Goal: Task Accomplishment & Management: Complete application form

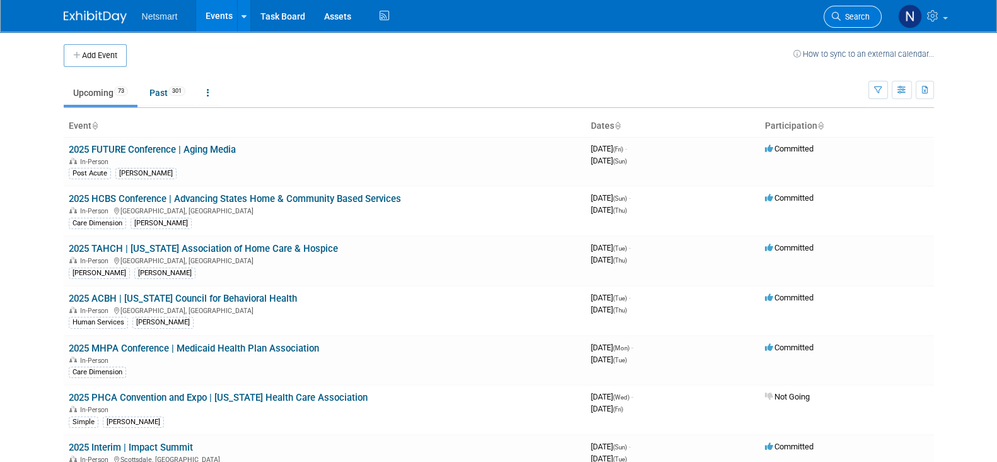
click at [854, 20] on span "Search" at bounding box center [855, 16] width 29 height 9
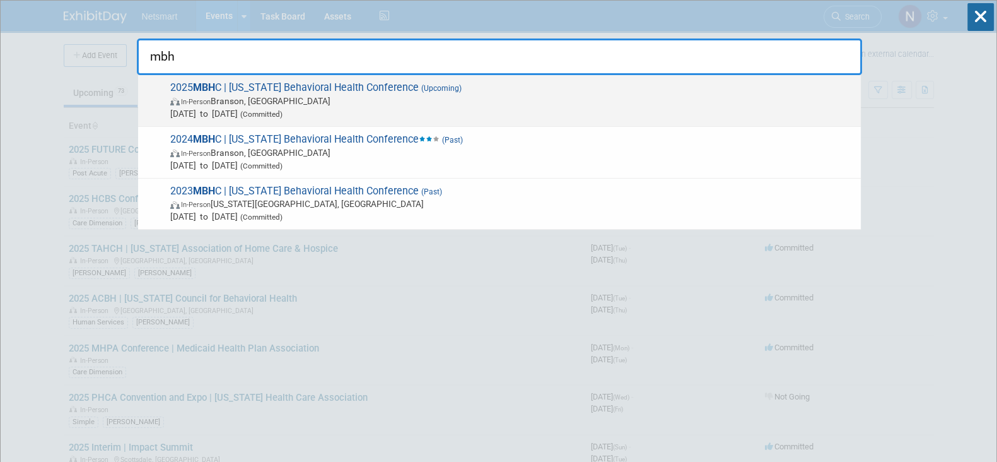
type input "mbh"
click at [287, 95] on span "In-Person [PERSON_NAME], [GEOGRAPHIC_DATA]" at bounding box center [512, 101] width 684 height 13
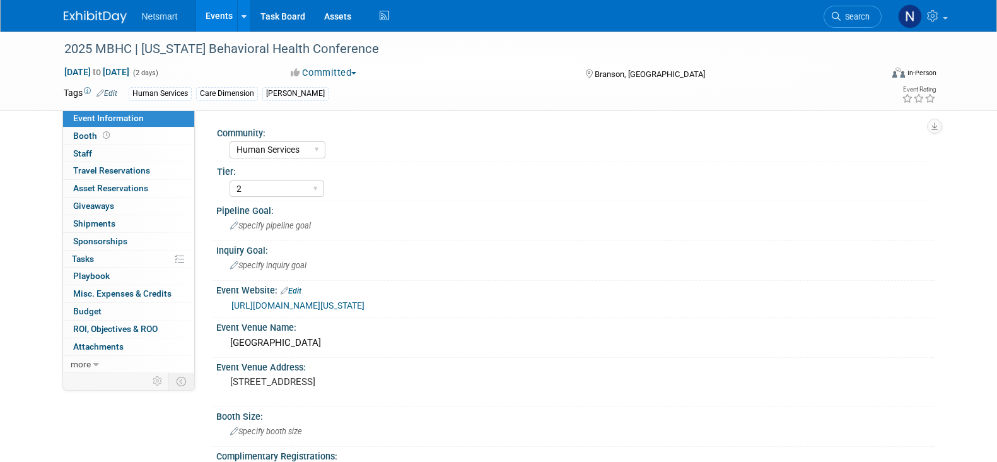
select select "Human Services"
select select "2"
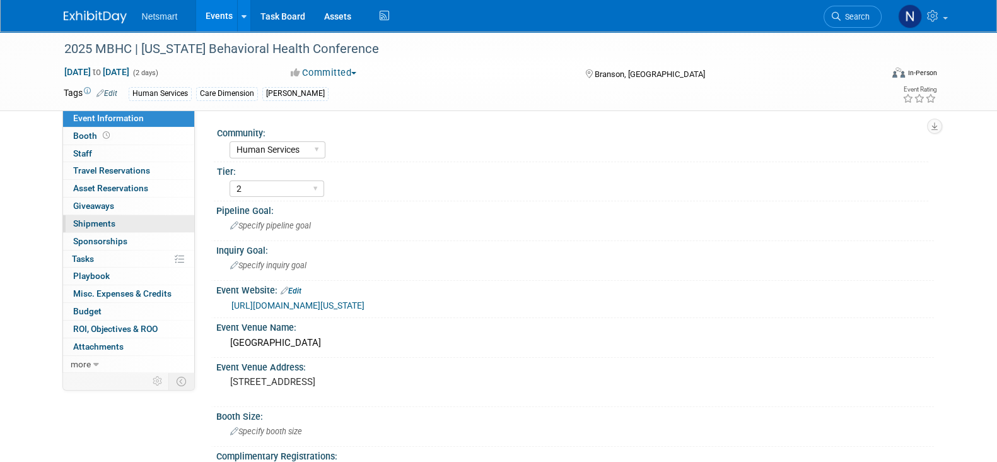
click at [131, 223] on link "0 Shipments 0" at bounding box center [128, 223] width 131 height 17
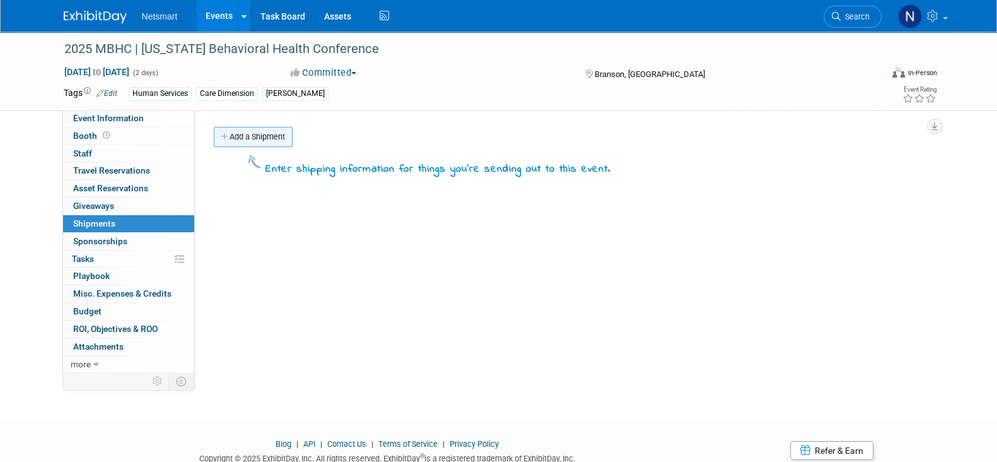
click at [240, 138] on link "Add a Shipment" at bounding box center [253, 137] width 79 height 20
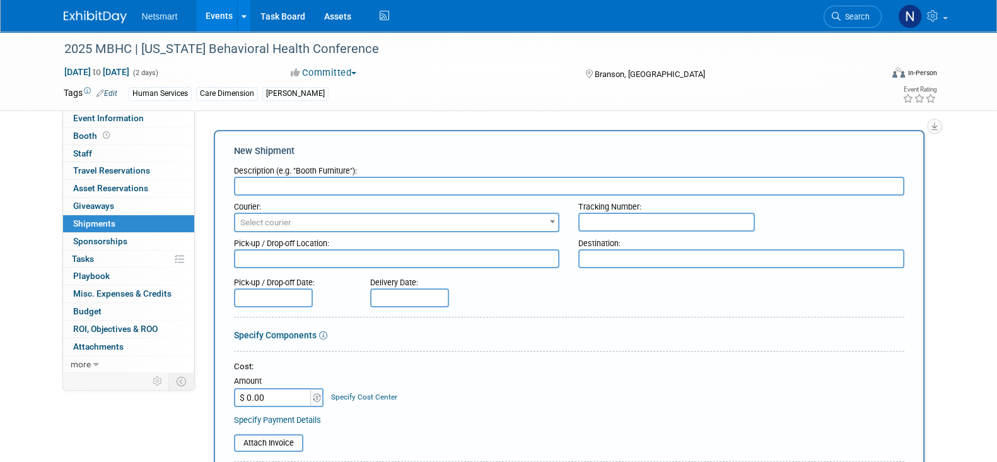
click at [265, 178] on input "text" at bounding box center [569, 186] width 670 height 19
type input "derse outbound"
click at [612, 225] on input "text" at bounding box center [666, 222] width 177 height 19
paste input "1Z1081AW0240811251"
type input "1Z1081AW0240811251"
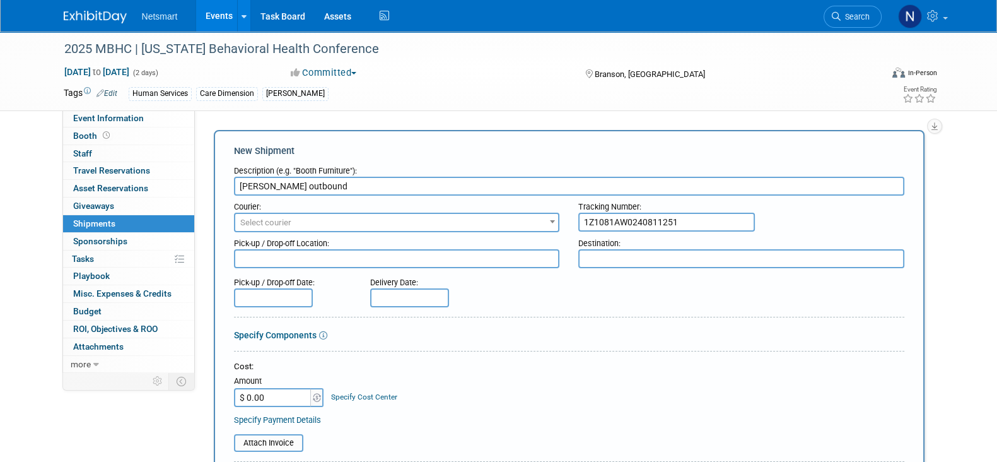
click at [448, 223] on span "Select courier" at bounding box center [396, 223] width 323 height 18
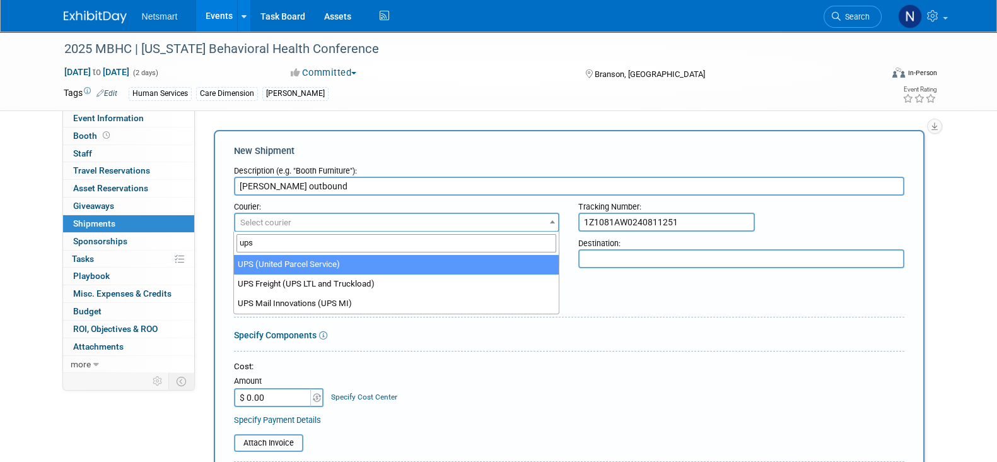
type input "ups"
select select "508"
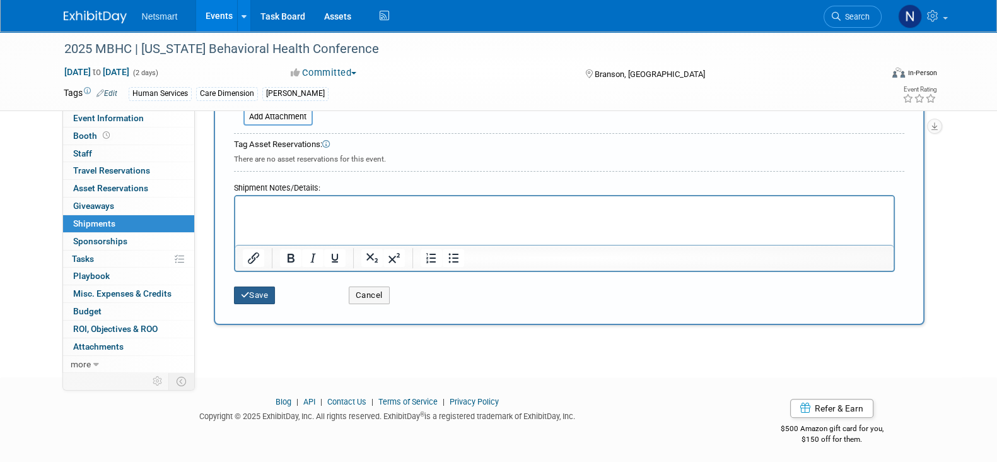
click at [254, 294] on button "Save" at bounding box center [255, 295] width 42 height 18
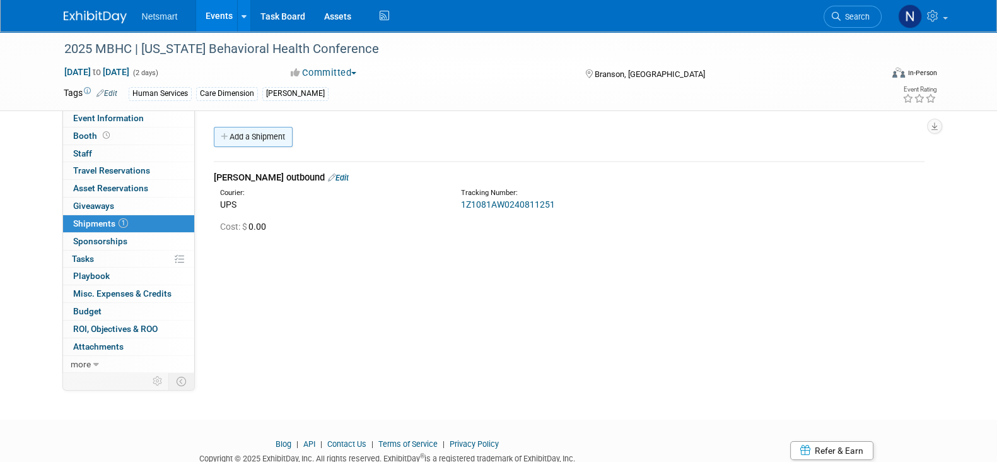
click at [268, 143] on link "Add a Shipment" at bounding box center [253, 137] width 79 height 20
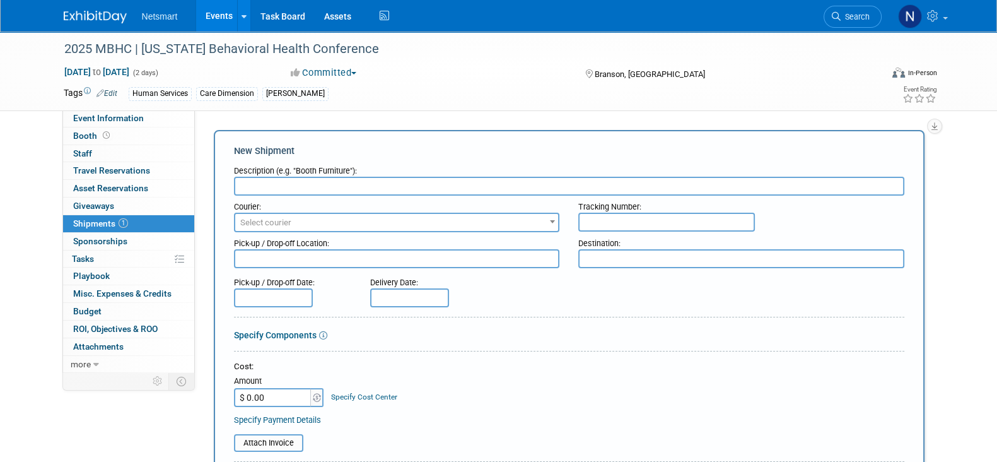
click at [271, 189] on input "text" at bounding box center [569, 186] width 670 height 19
type input "Derse Return"
click at [636, 218] on input "text" at bounding box center [666, 222] width 177 height 19
paste input "1Z1081AW9042810477"
type input "1Z1081AW9042810477"
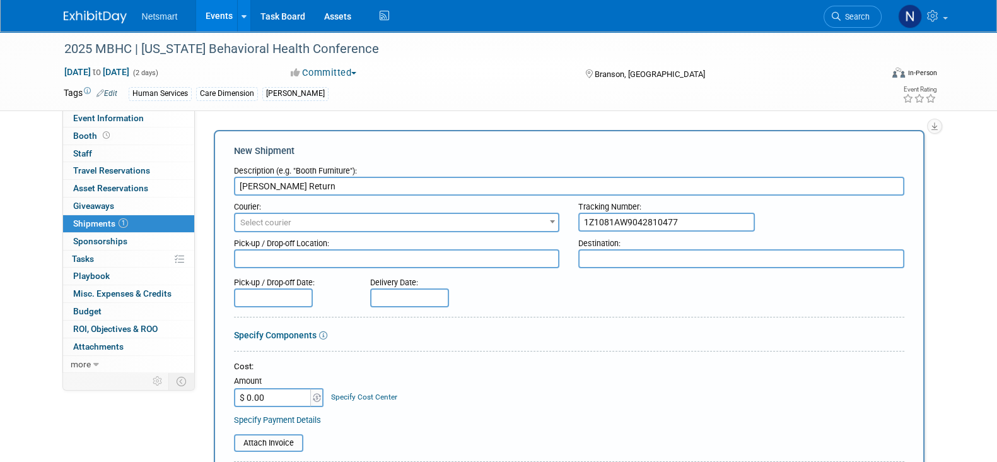
click at [428, 218] on span "Select courier" at bounding box center [396, 223] width 323 height 18
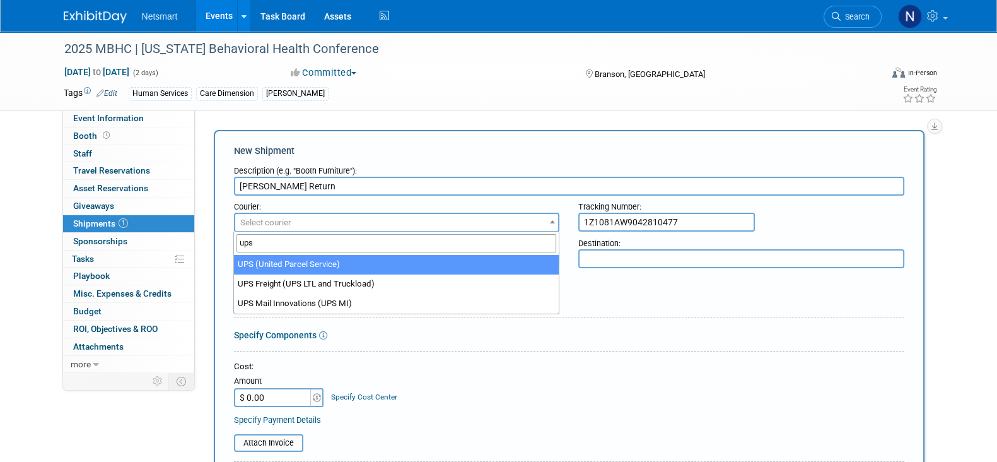
type input "ups"
select select "508"
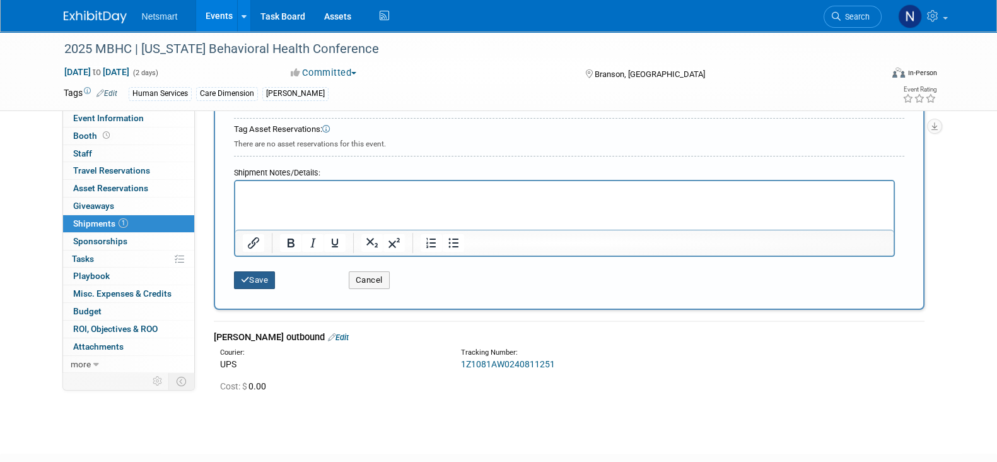
click at [243, 276] on icon "submit" at bounding box center [245, 280] width 9 height 8
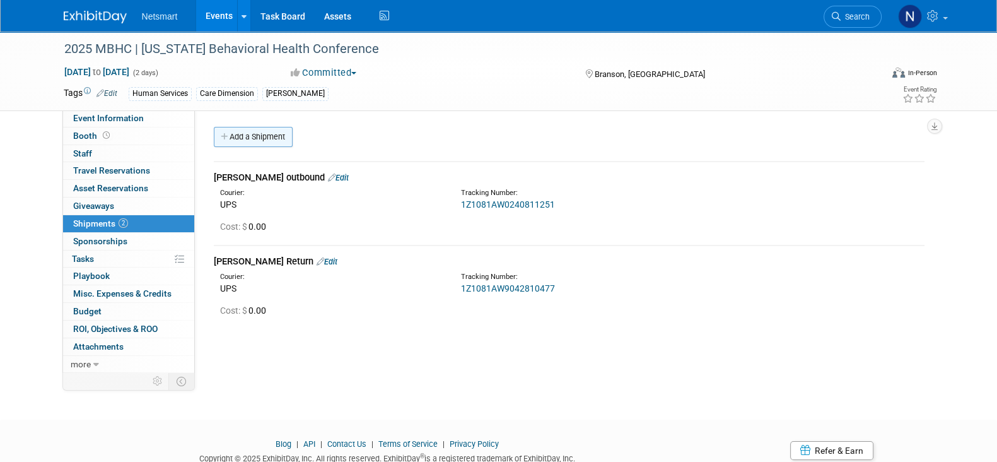
click at [237, 137] on link "Add a Shipment" at bounding box center [253, 137] width 79 height 20
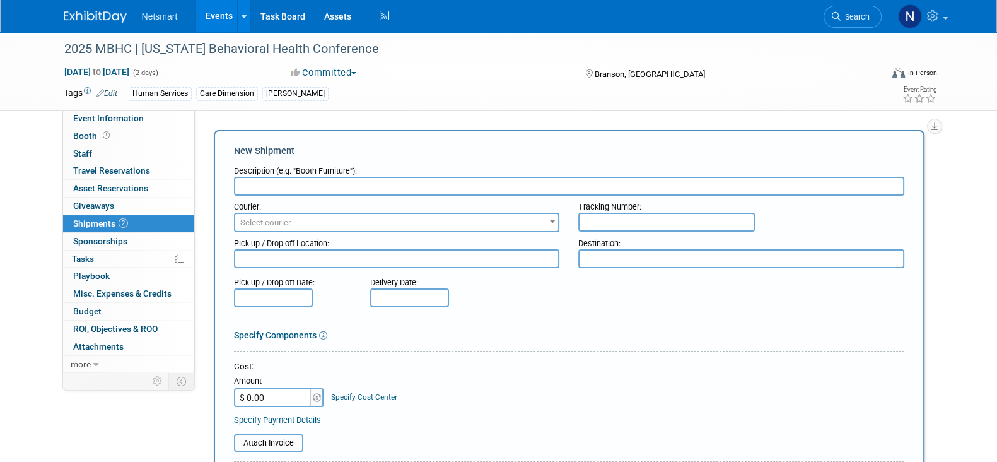
click at [279, 186] on input "text" at bounding box center [569, 186] width 670 height 19
type input "Derse Return"
click at [599, 216] on input "text" at bounding box center [666, 222] width 177 height 19
paste input "1Z1081AW9040872486"
type input "1Z1081AW9040872486"
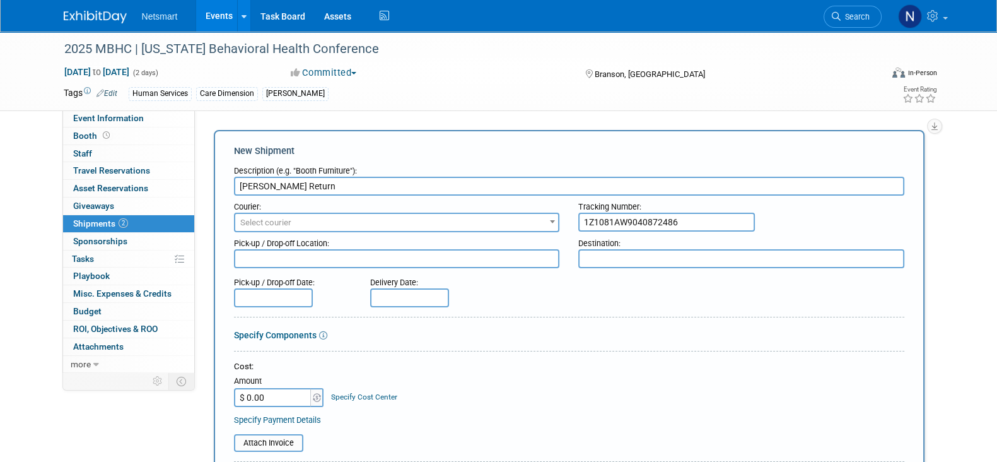
click at [514, 223] on span "Select courier" at bounding box center [396, 223] width 323 height 18
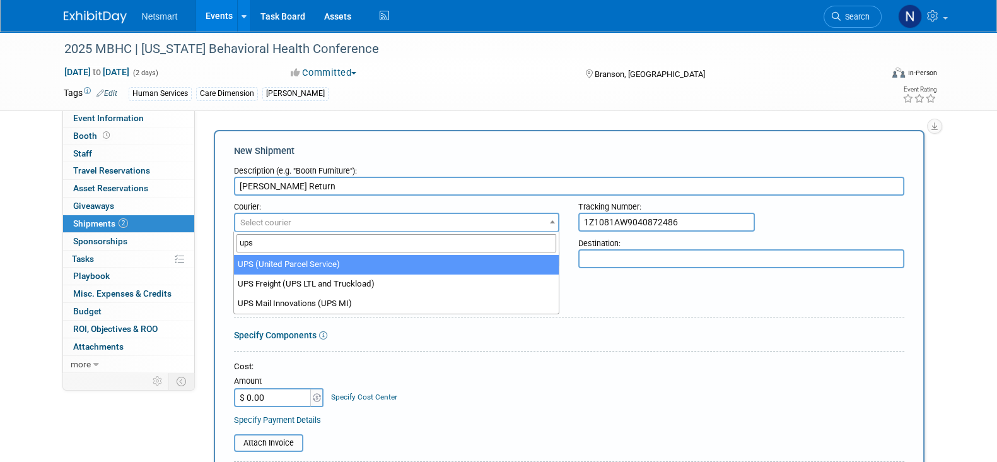
type input "ups"
select select "508"
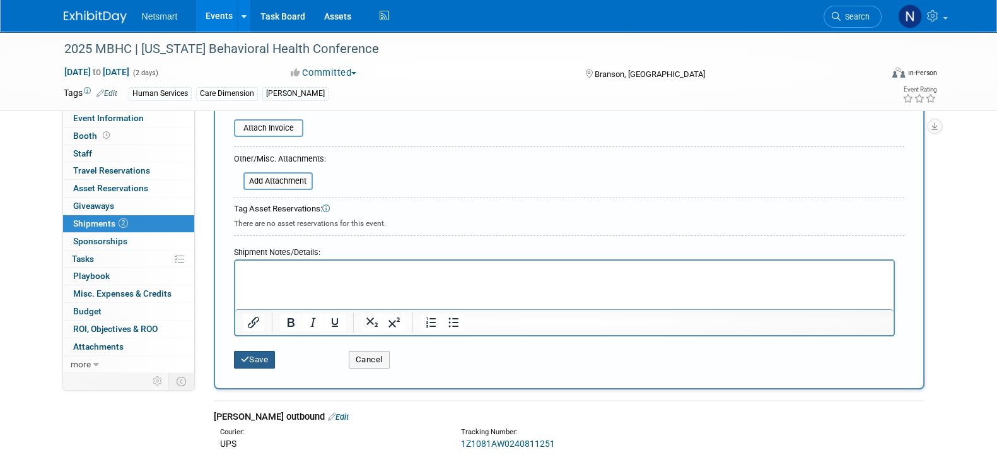
click at [250, 354] on button "Save" at bounding box center [255, 360] width 42 height 18
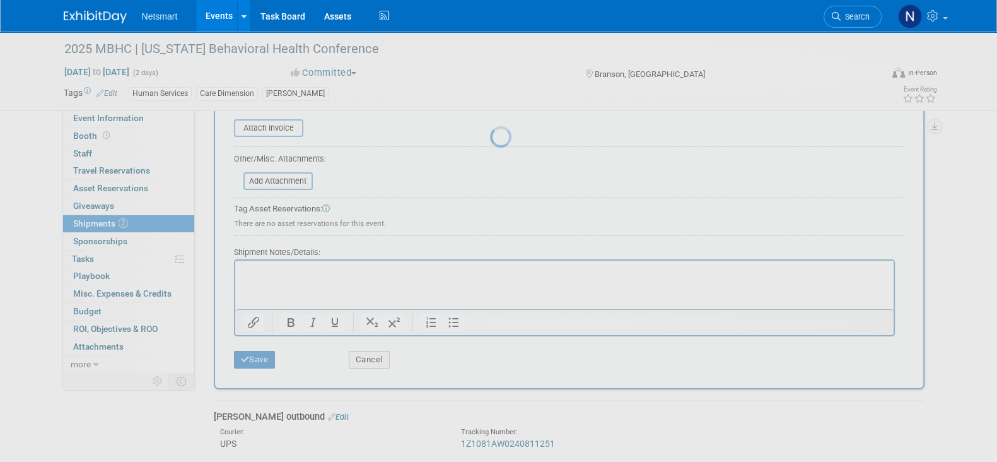
scroll to position [88, 0]
